Goal: Transaction & Acquisition: Purchase product/service

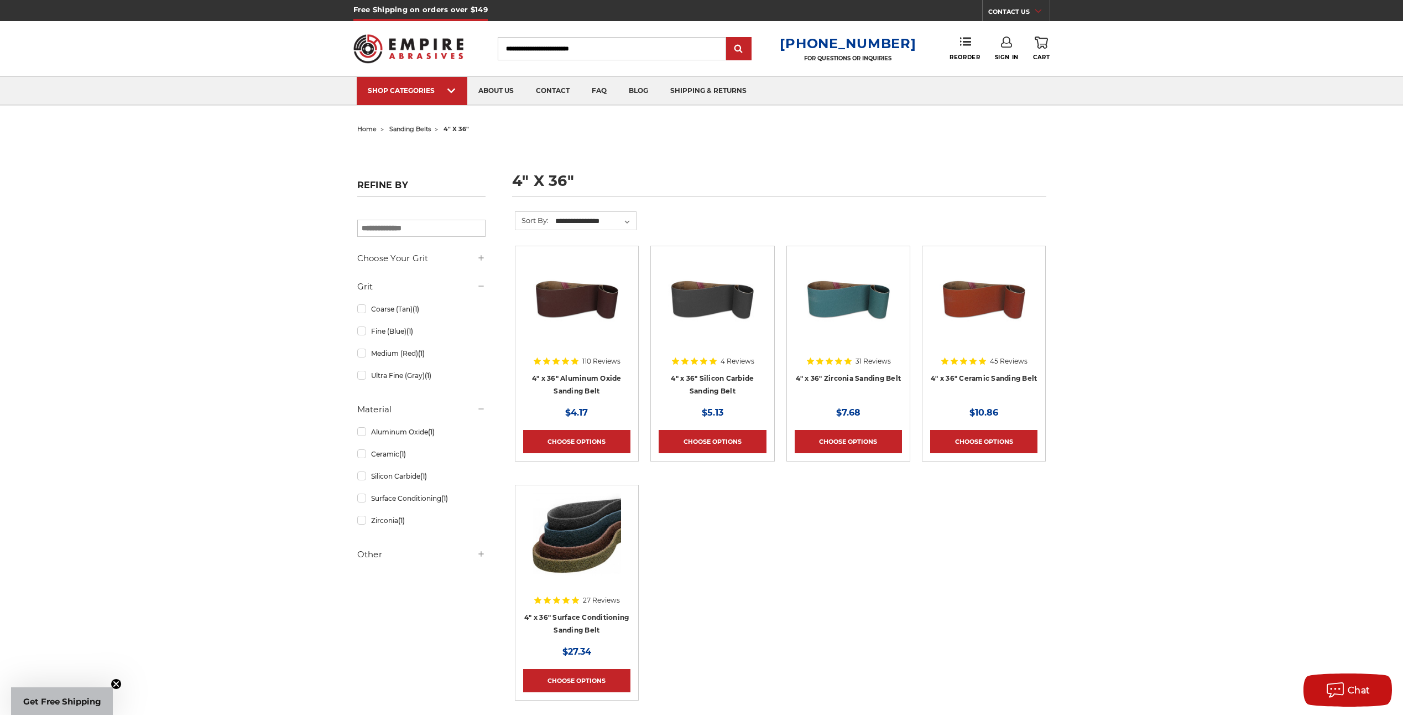
click at [484, 259] on use at bounding box center [481, 257] width 5 height 5
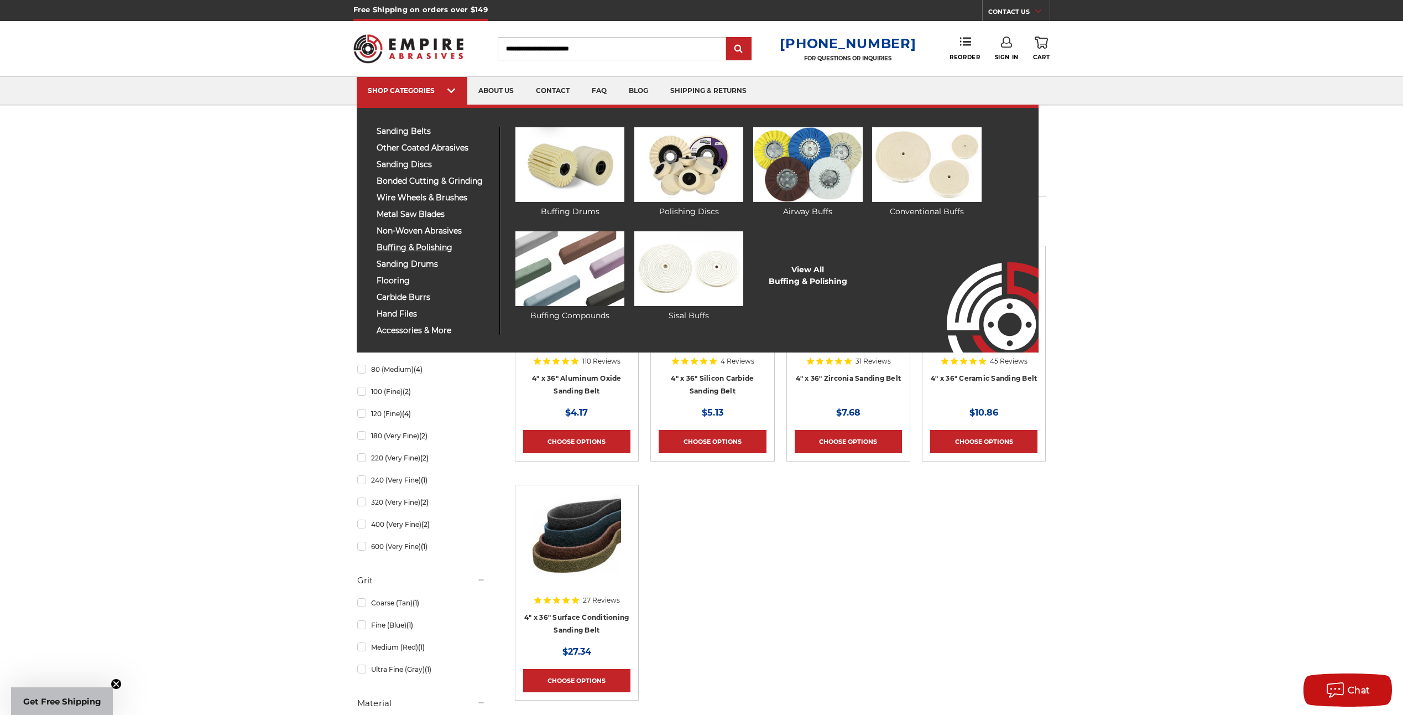
click at [414, 244] on span "buffing & polishing" at bounding box center [434, 247] width 115 height 8
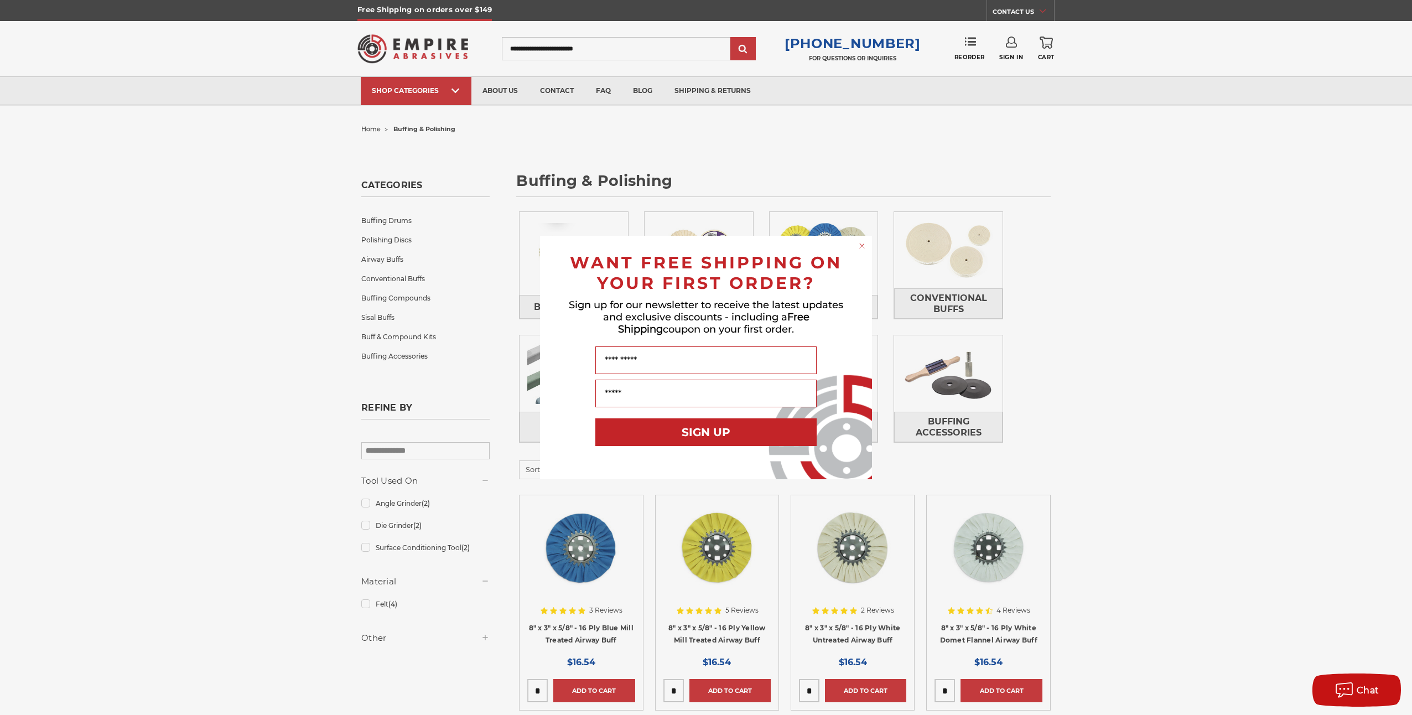
click at [858, 243] on circle "Close dialog" at bounding box center [862, 246] width 11 height 11
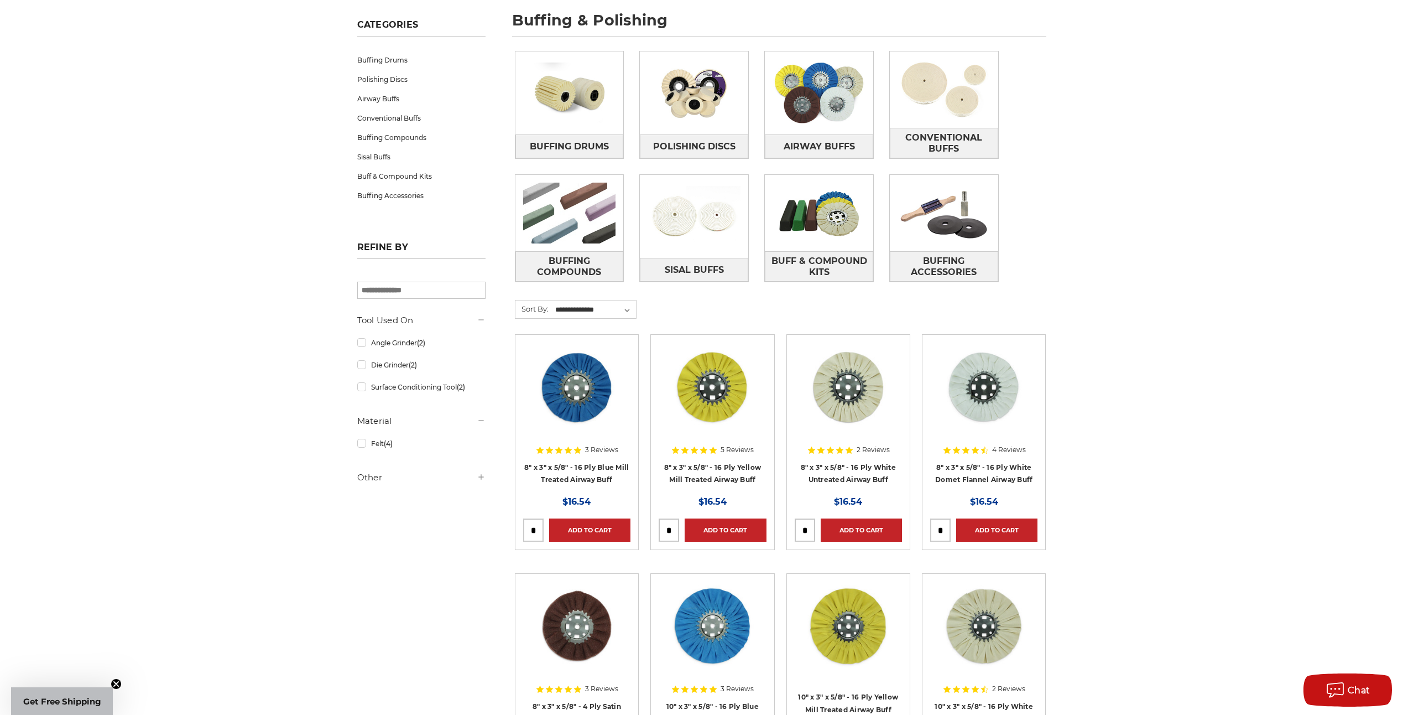
scroll to position [113, 0]
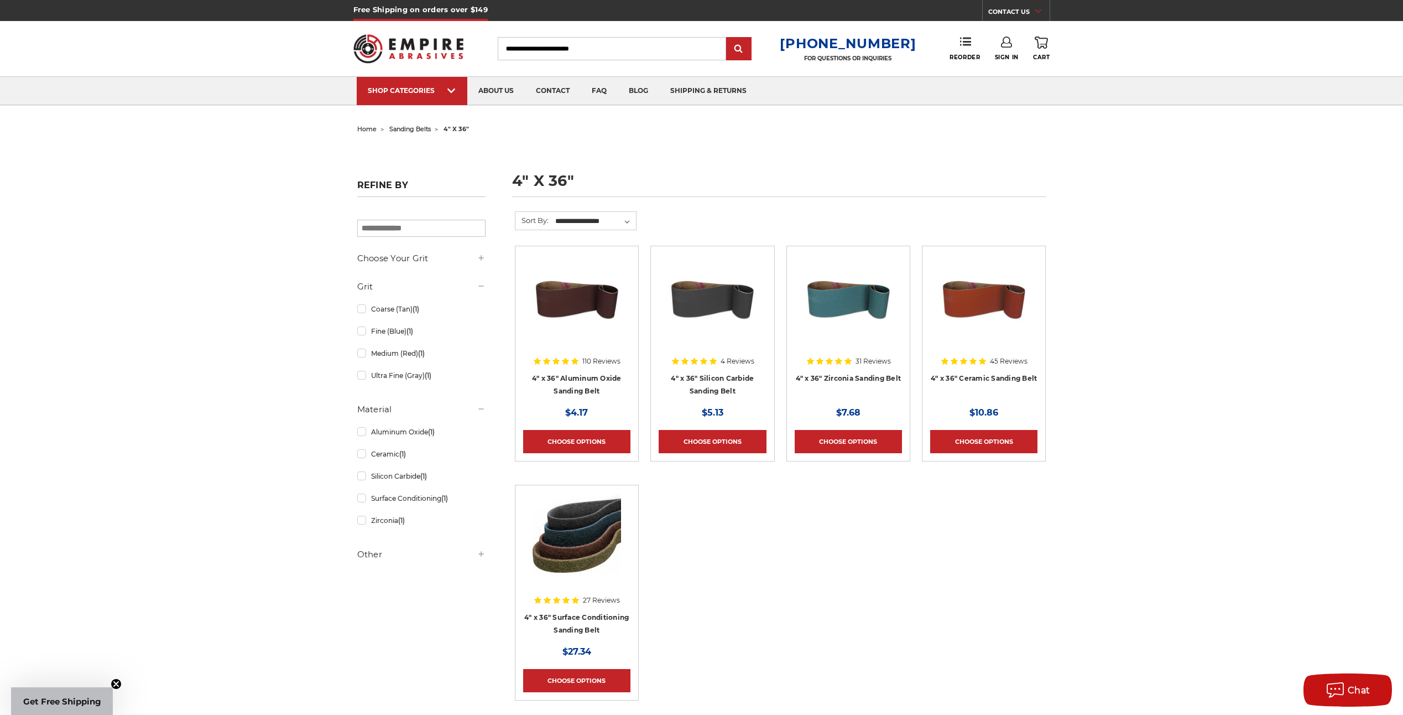
click at [544, 47] on input "Search" at bounding box center [612, 48] width 228 height 23
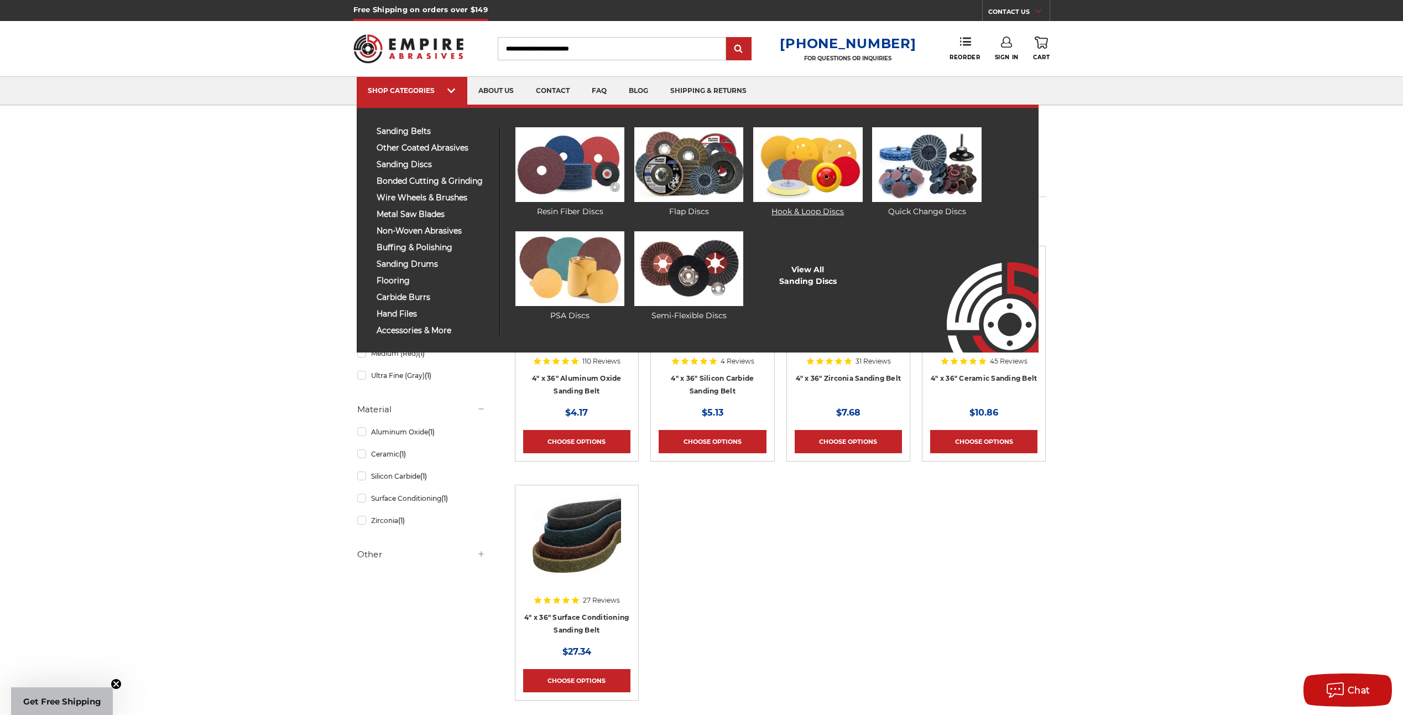
click at [824, 167] on img at bounding box center [807, 164] width 109 height 75
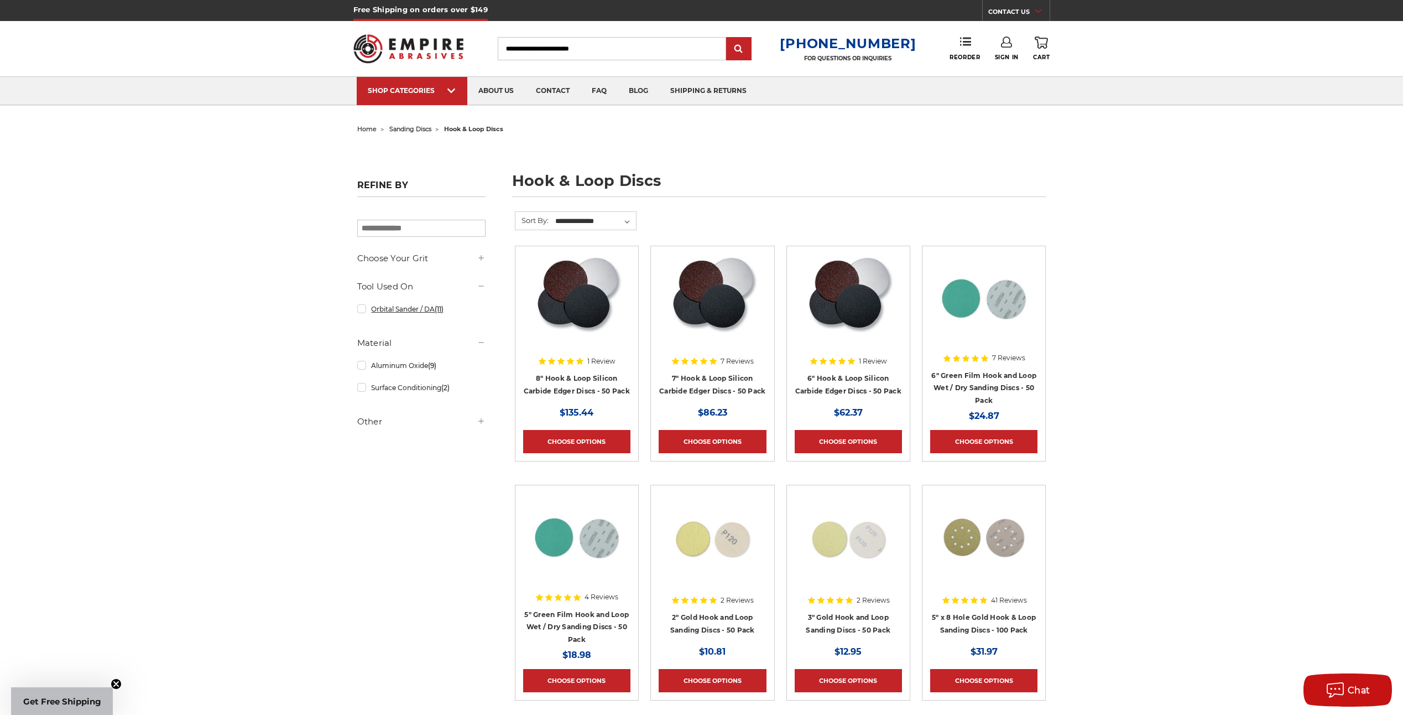
click at [364, 309] on link "Orbital Sander / DA (11)" at bounding box center [421, 308] width 128 height 19
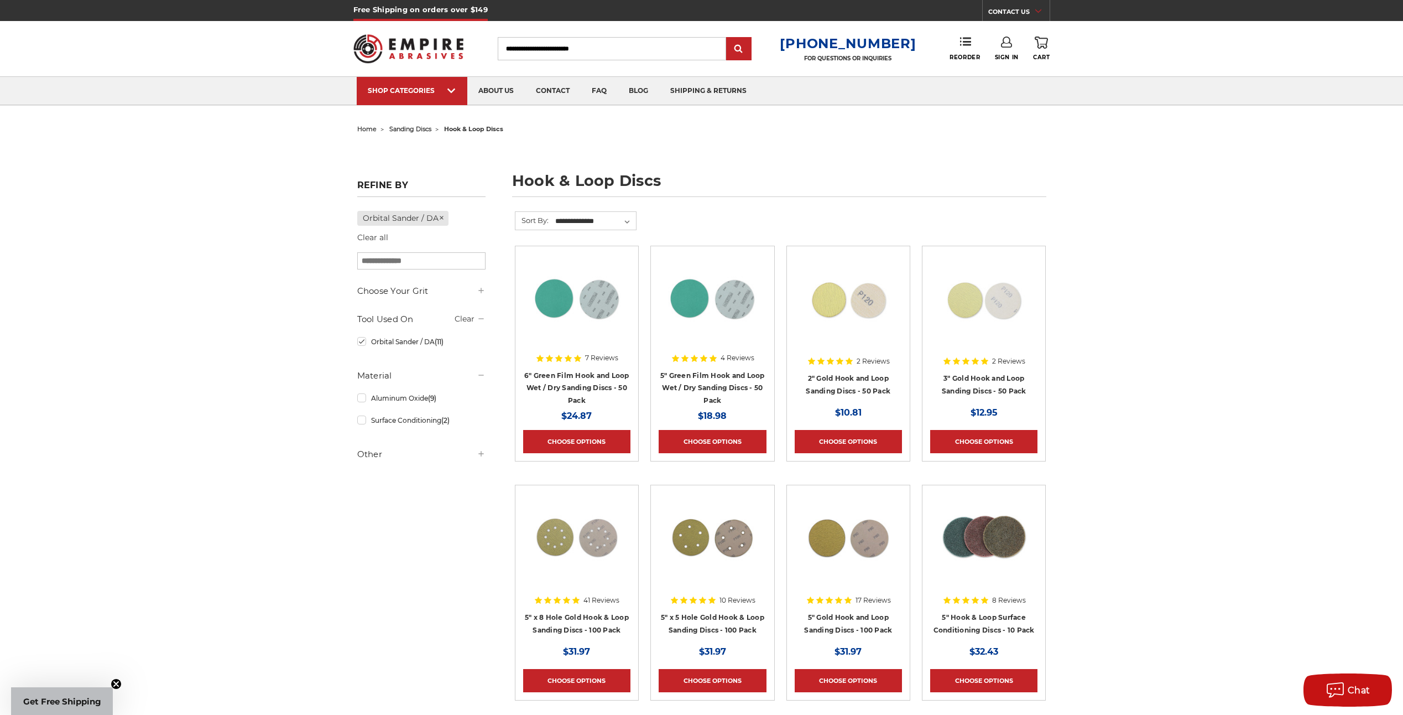
click at [558, 295] on img at bounding box center [577, 298] width 89 height 89
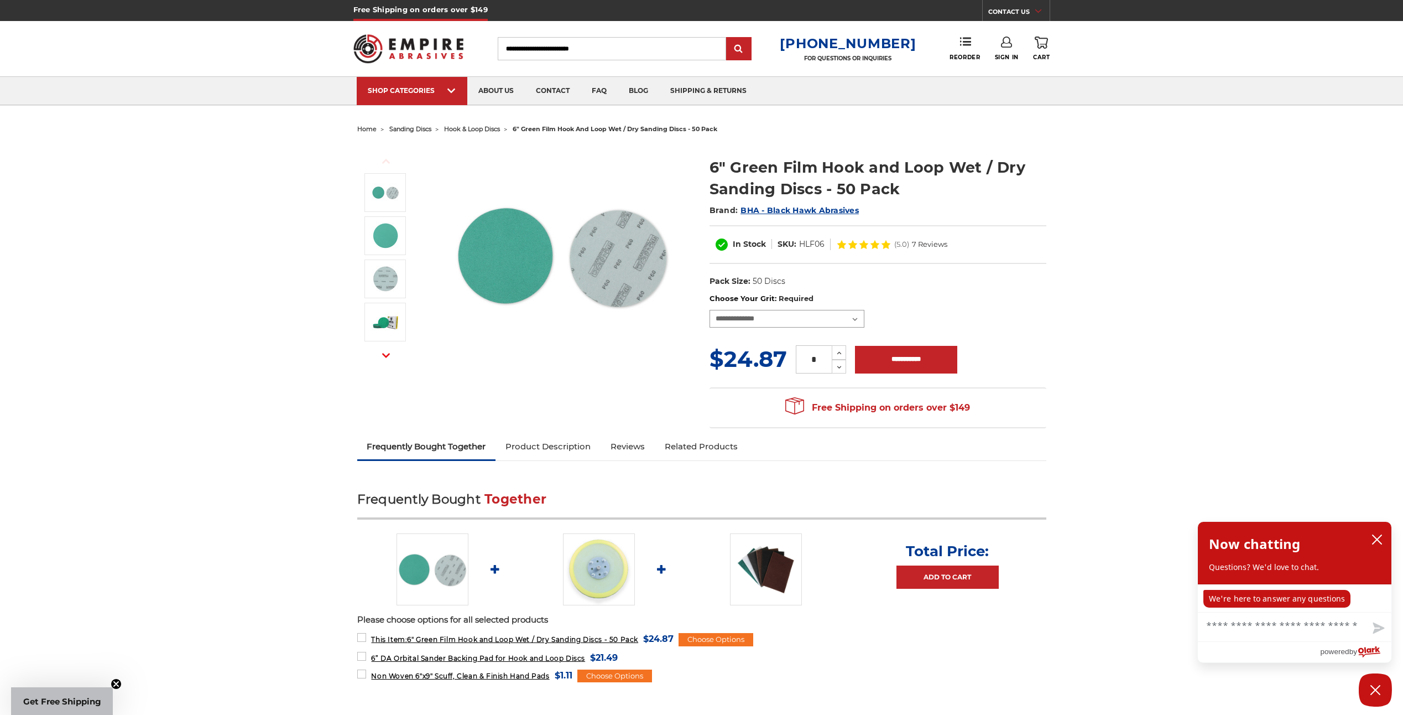
click at [858, 317] on select "**********" at bounding box center [787, 319] width 155 height 18
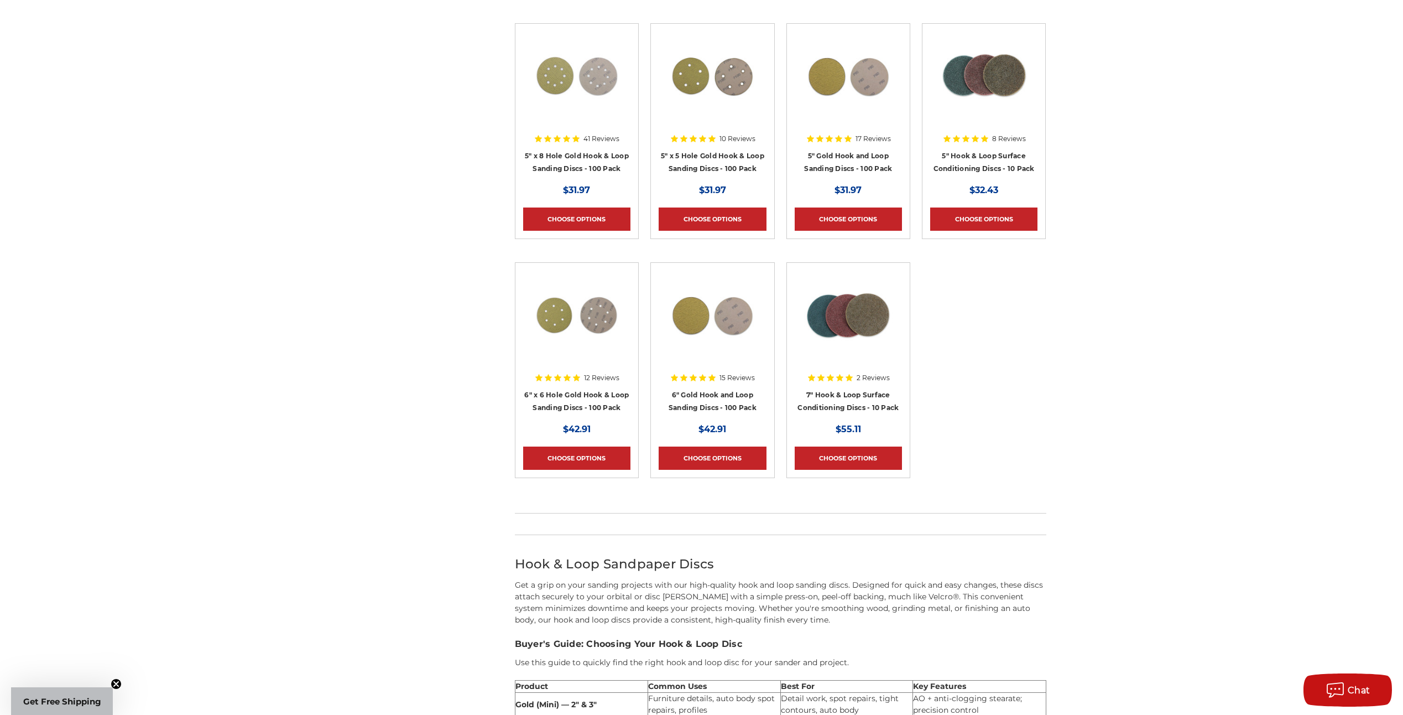
scroll to position [465, 0]
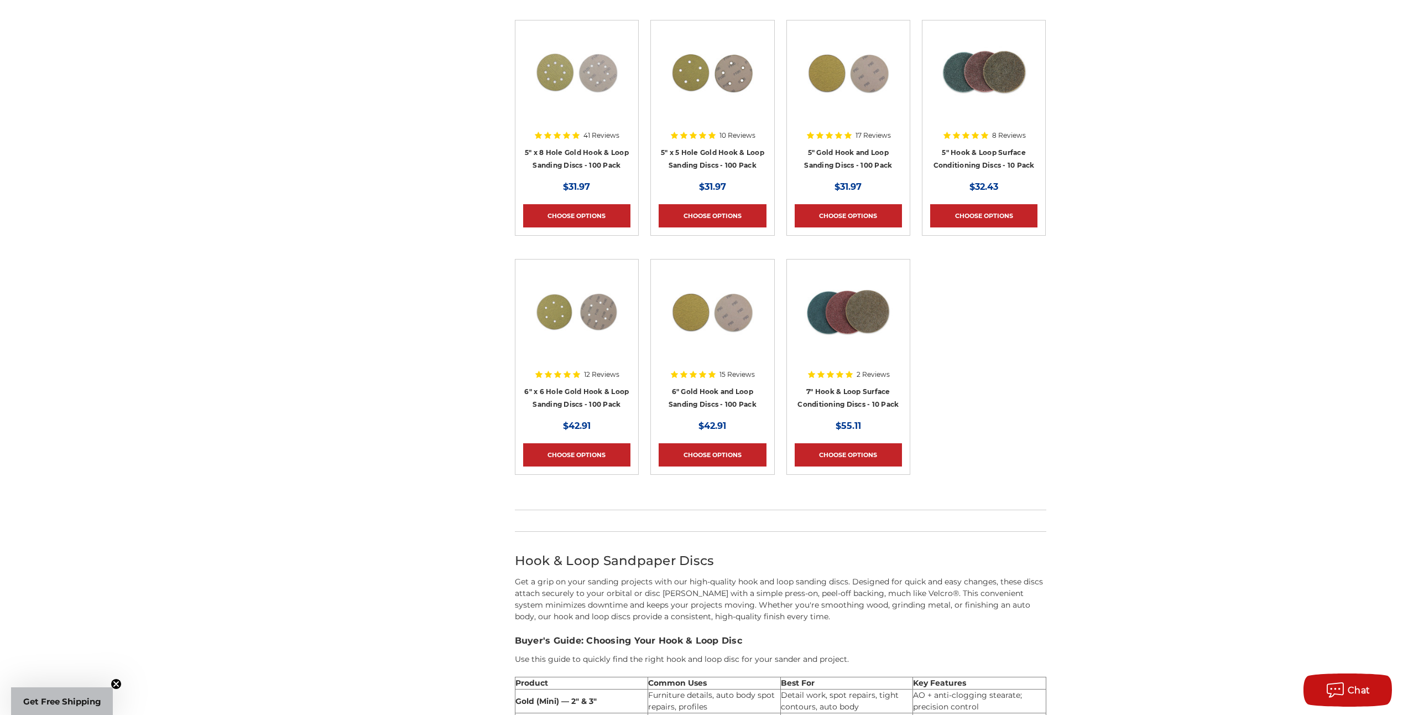
click at [701, 385] on h4 "6" Gold Hook and Loop Sanding Discs - 100 Pack" at bounding box center [712, 400] width 107 height 31
click at [699, 394] on link "6" Gold Hook and Loop Sanding Discs - 100 Pack" at bounding box center [713, 397] width 88 height 21
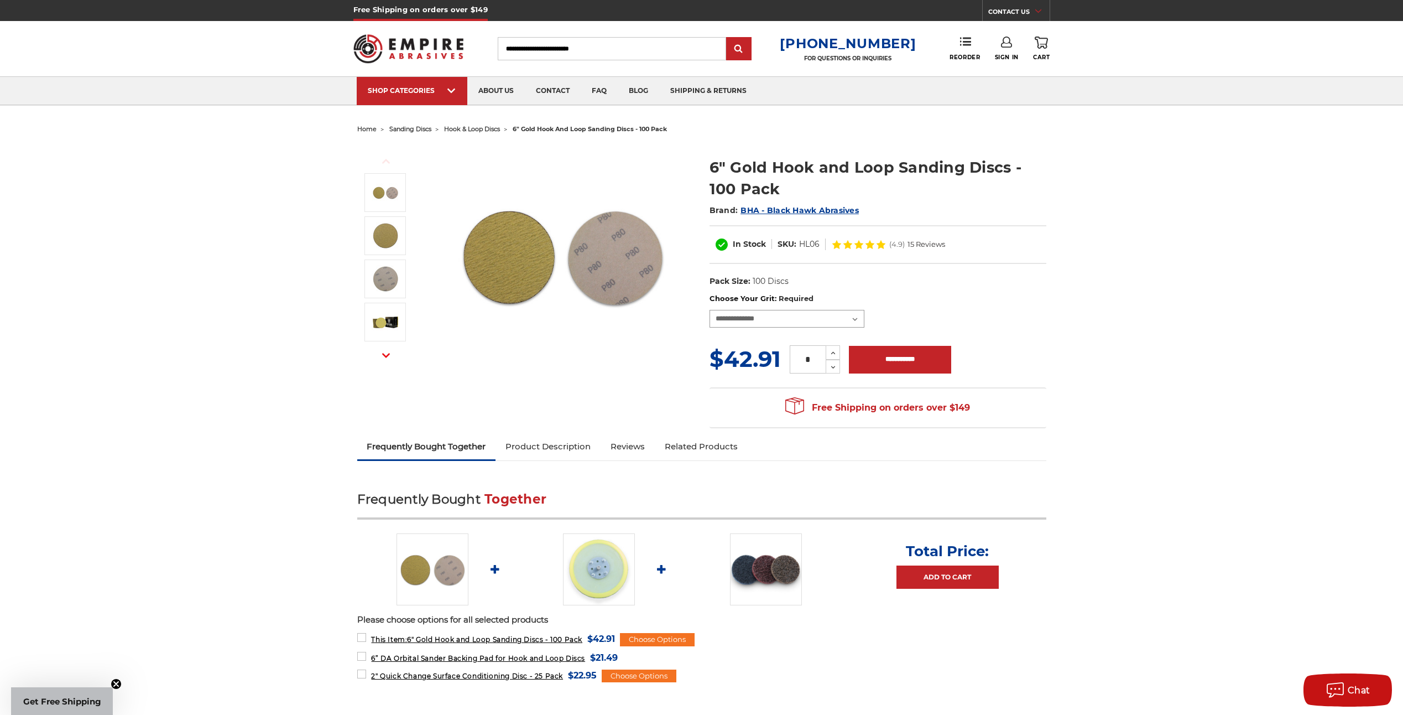
click at [854, 319] on select "**********" at bounding box center [787, 319] width 155 height 18
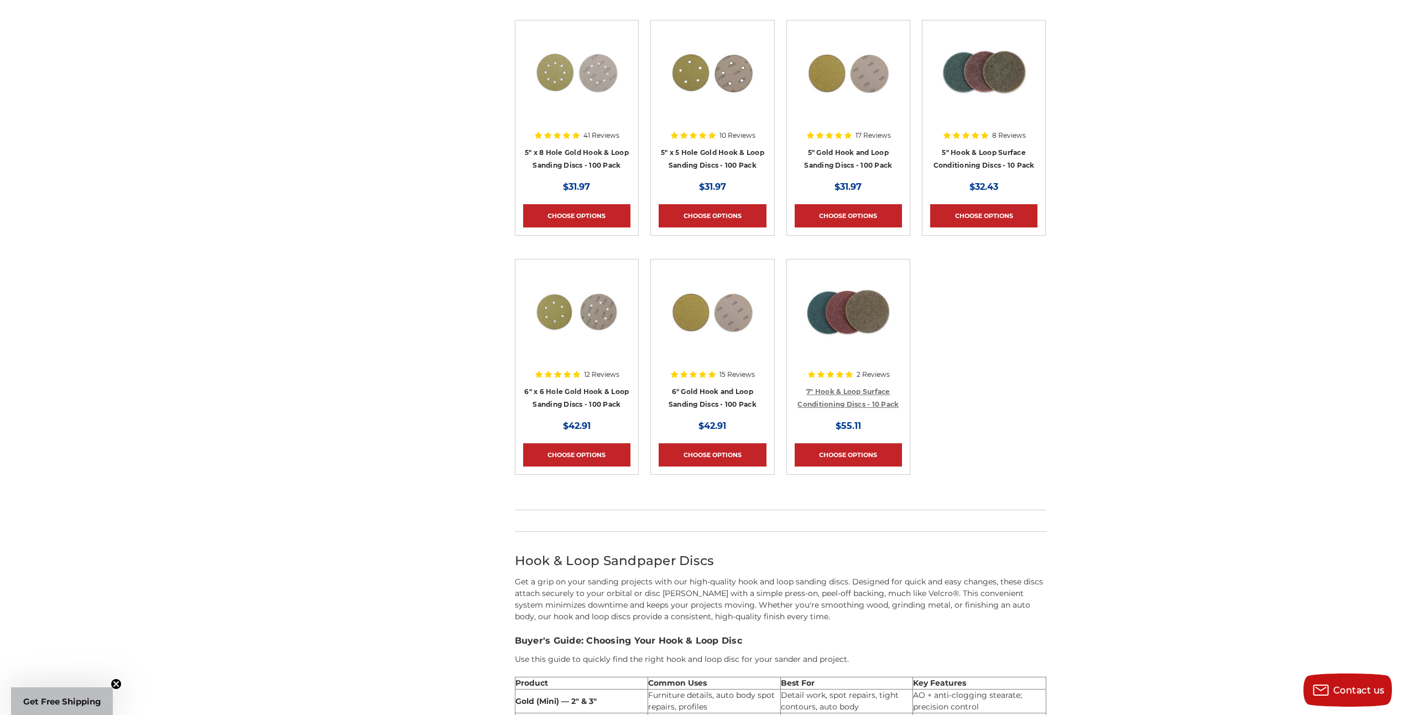
click at [848, 393] on link "7" Hook & Loop Surface Conditioning Discs - 10 Pack" at bounding box center [848, 397] width 101 height 21
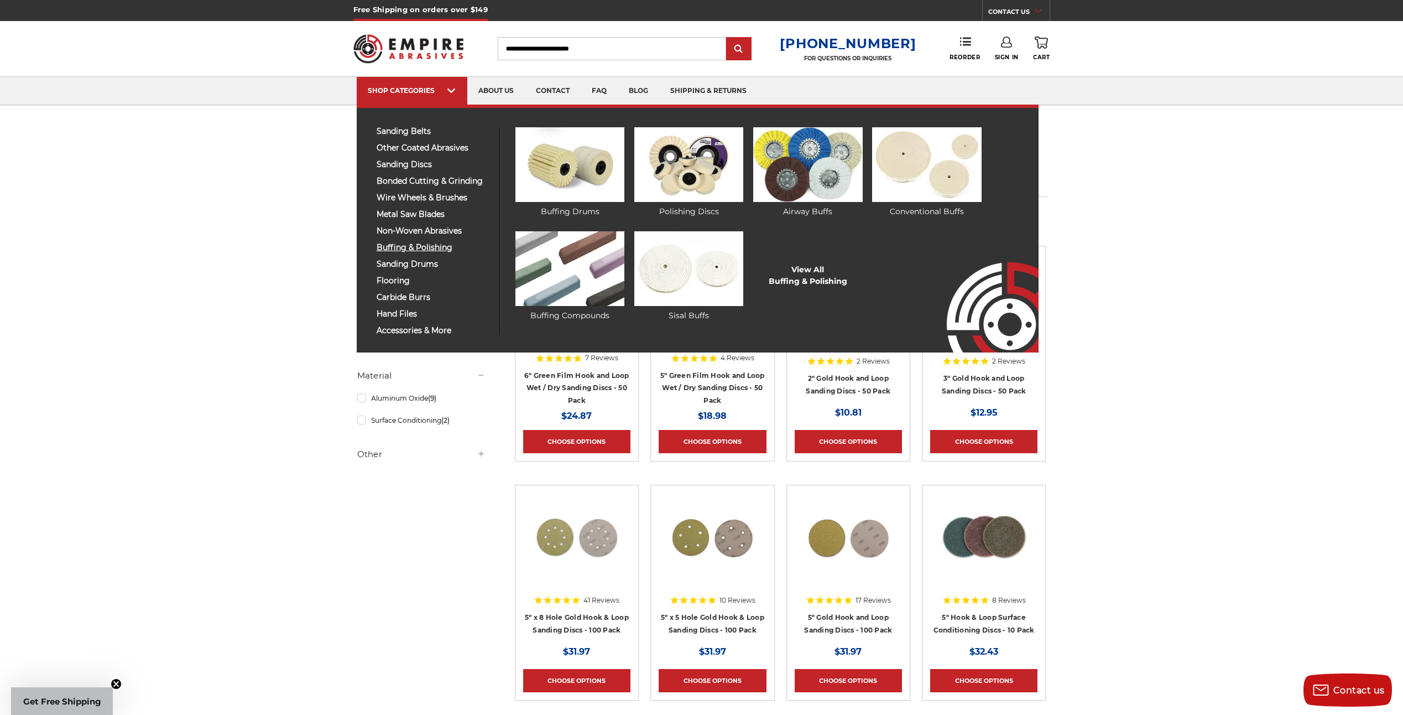
click at [427, 245] on span "buffing & polishing" at bounding box center [434, 247] width 115 height 8
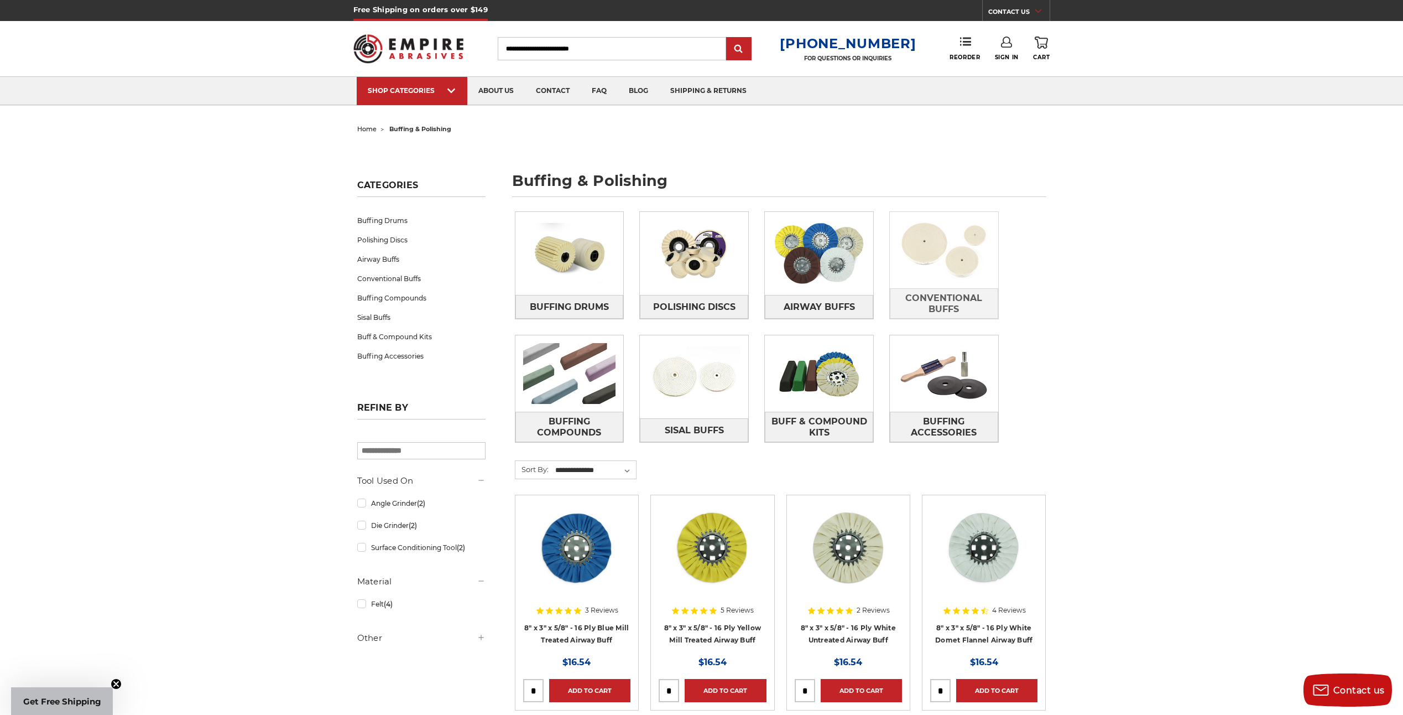
click at [923, 273] on img at bounding box center [944, 250] width 108 height 76
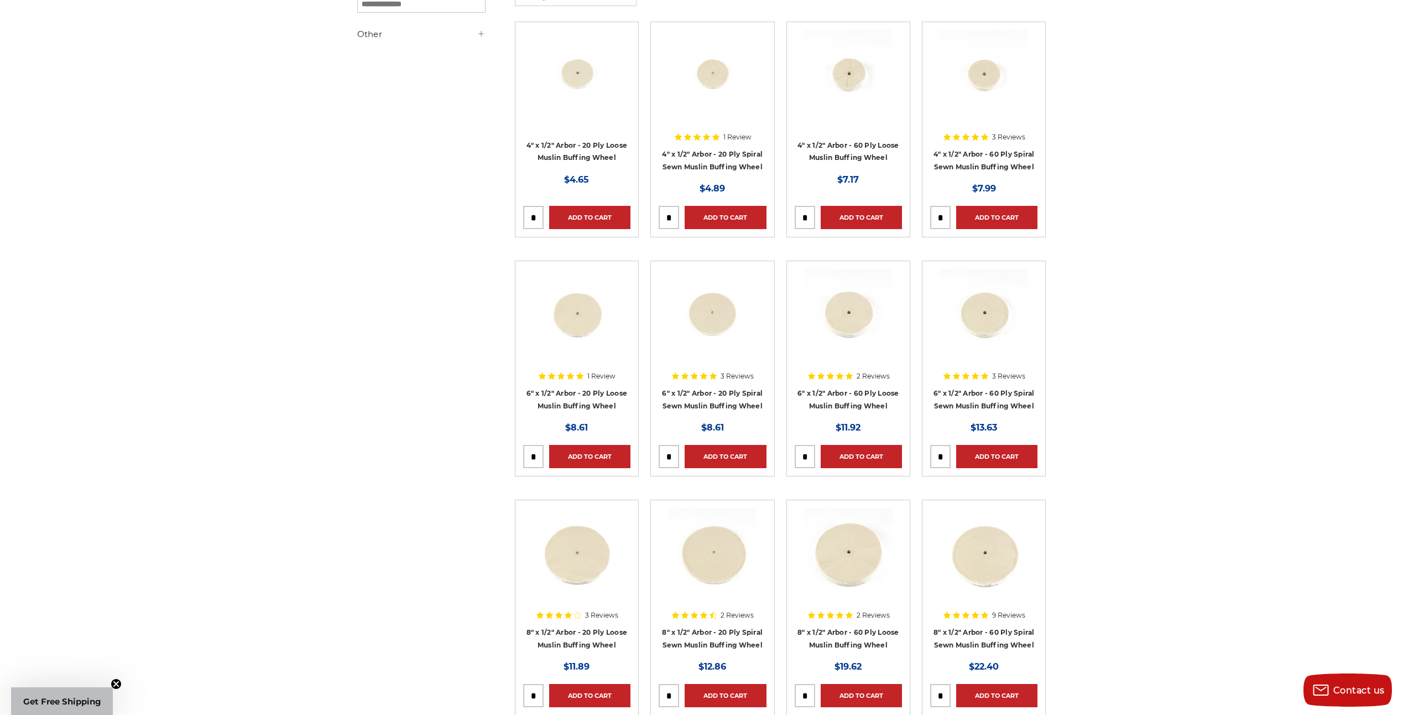
scroll to position [226, 0]
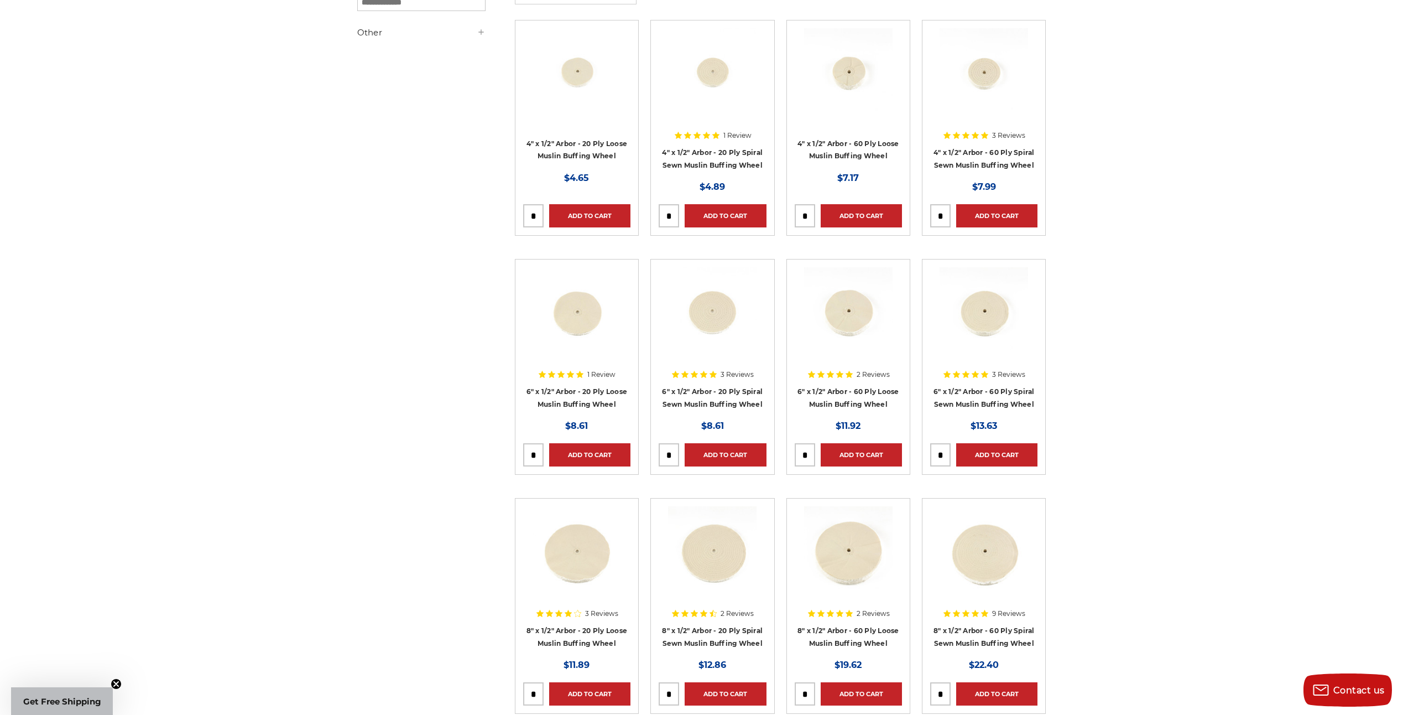
click at [849, 322] on img at bounding box center [848, 311] width 89 height 89
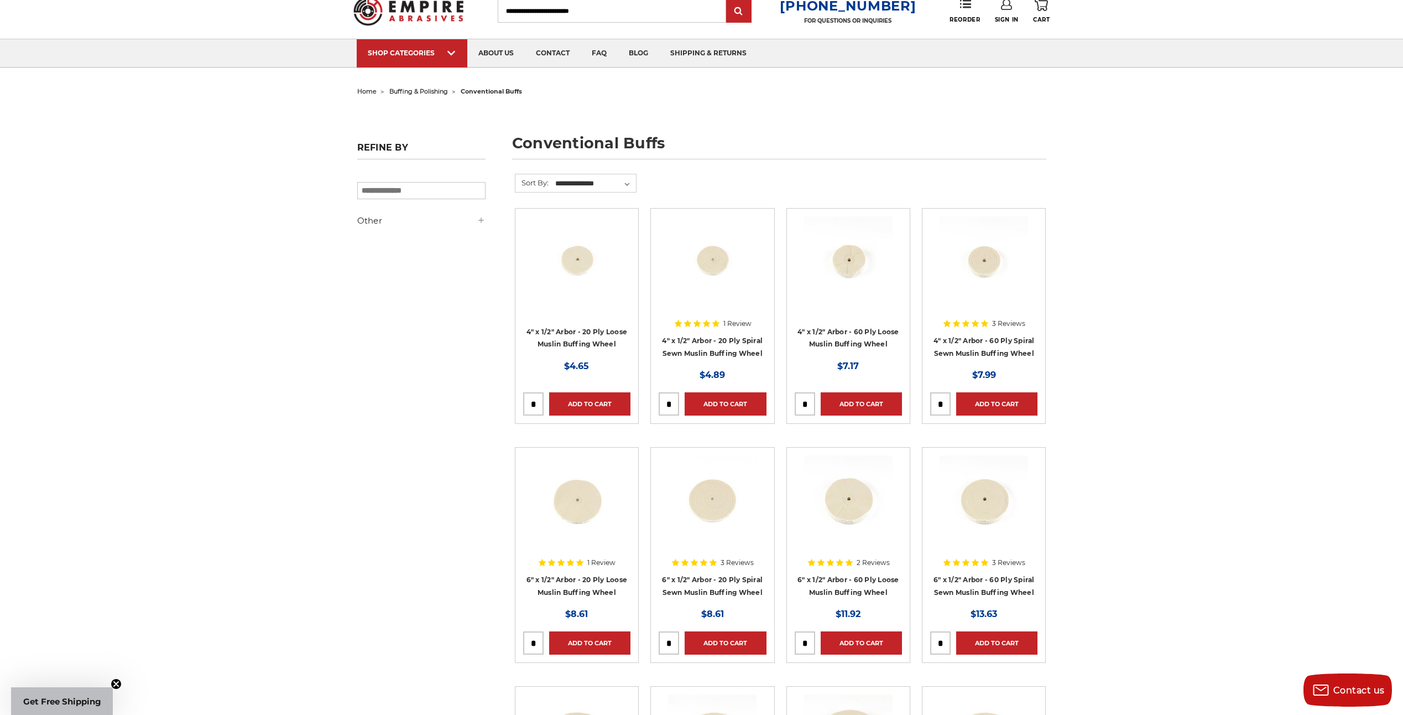
scroll to position [12, 0]
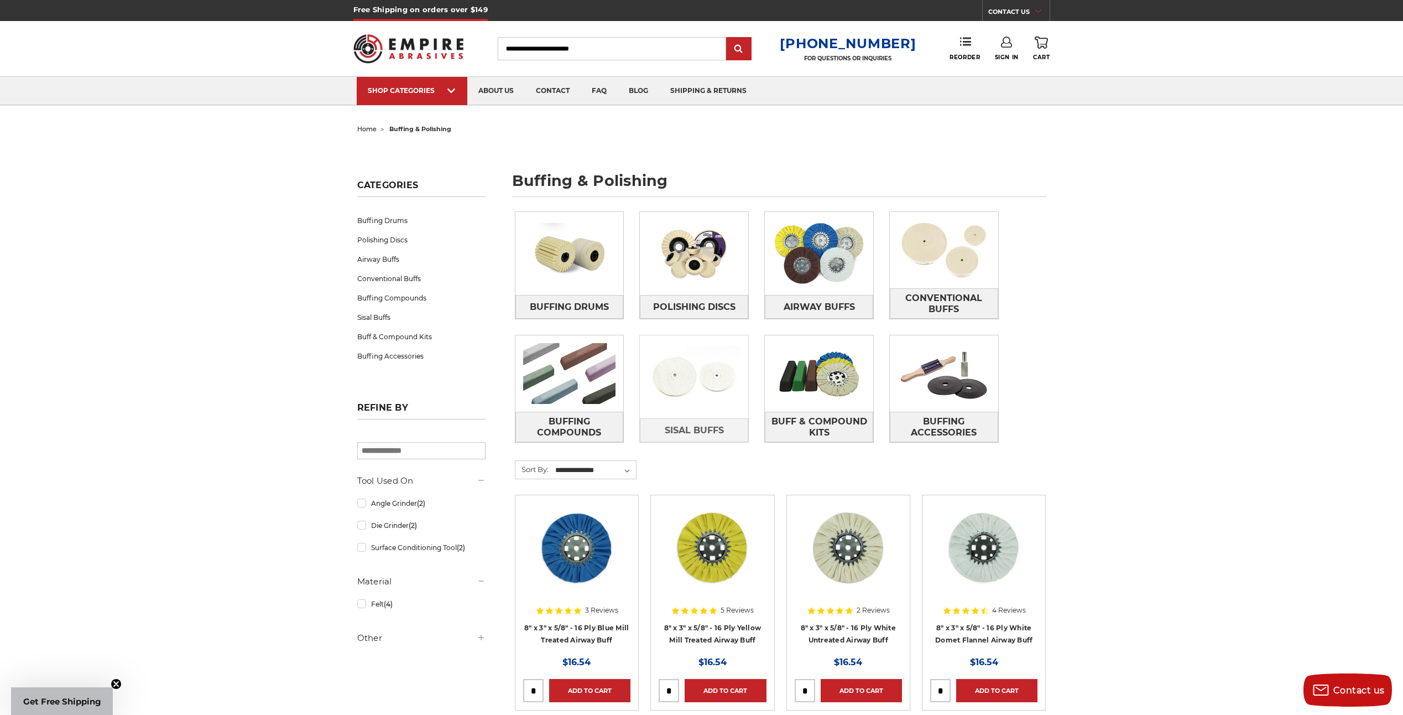
click at [685, 388] on img at bounding box center [694, 377] width 108 height 76
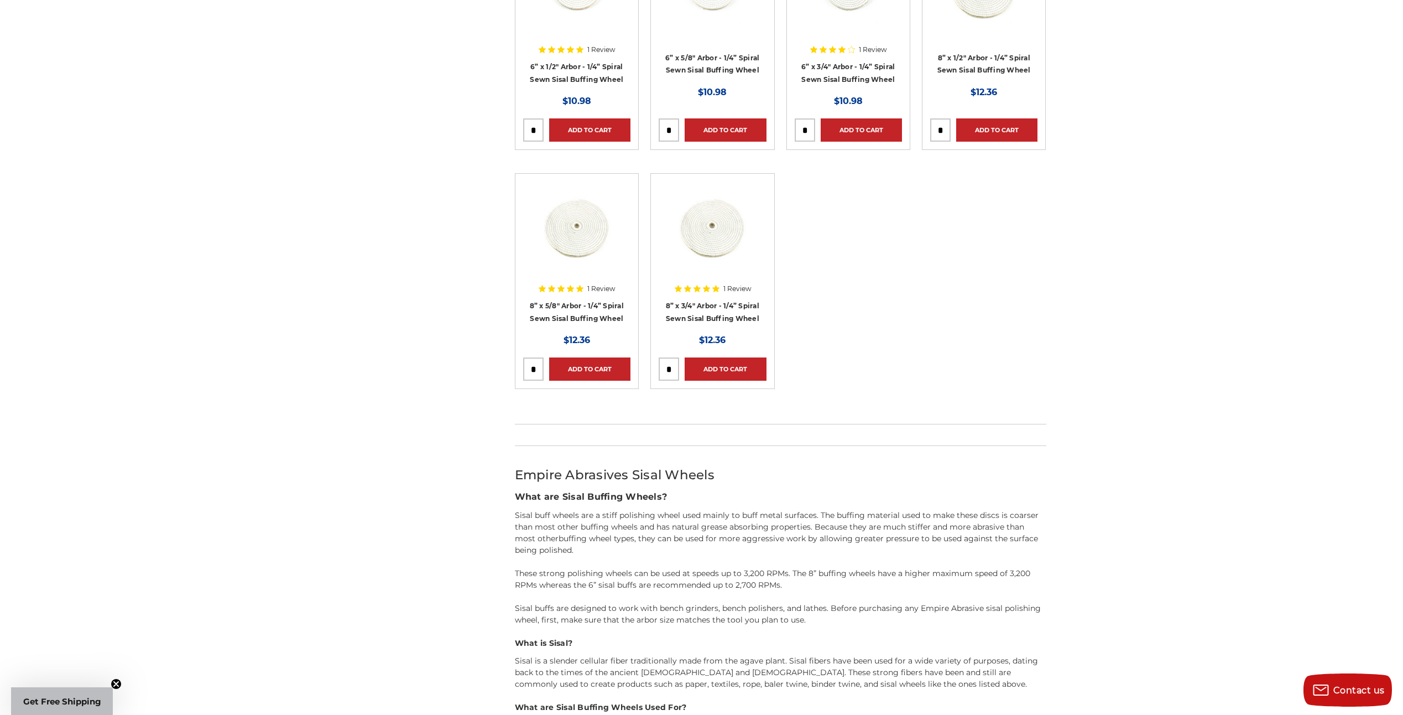
scroll to position [309, 0]
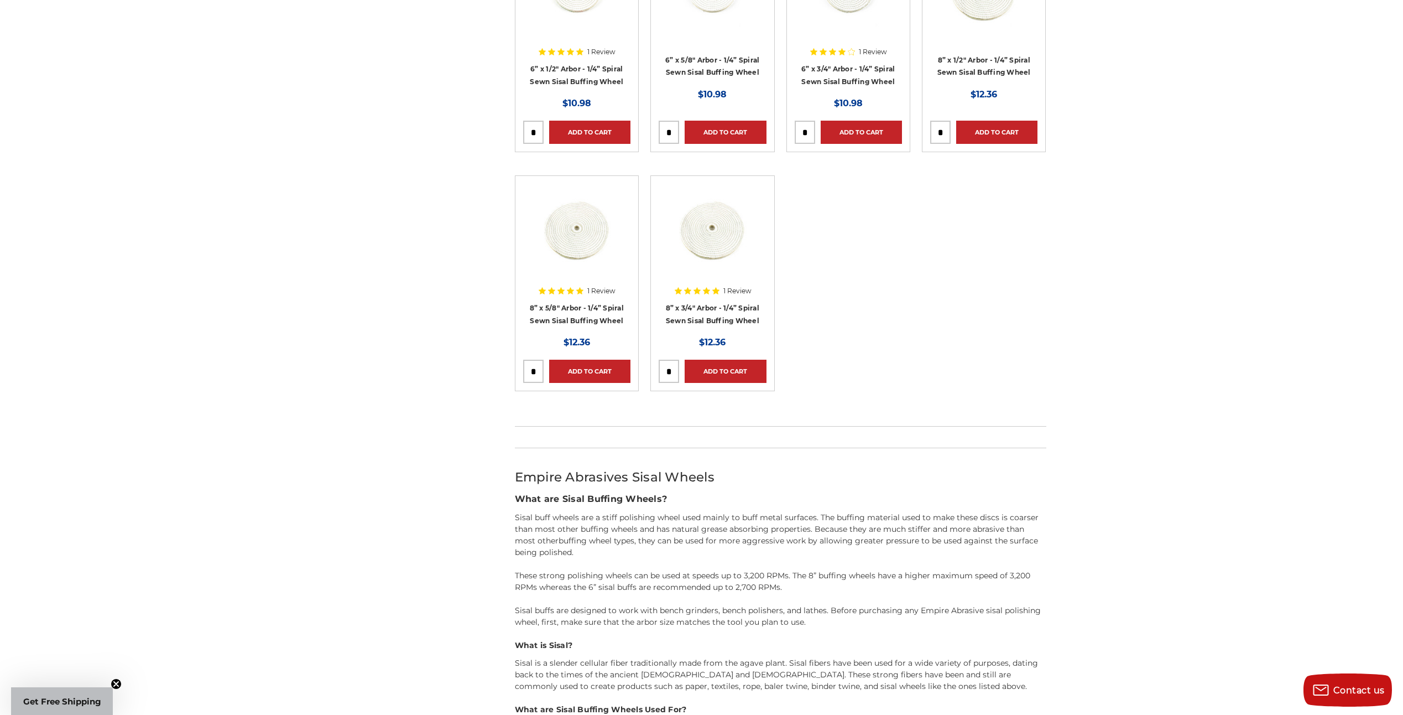
click at [735, 275] on div at bounding box center [712, 237] width 107 height 107
